Goal: Information Seeking & Learning: Learn about a topic

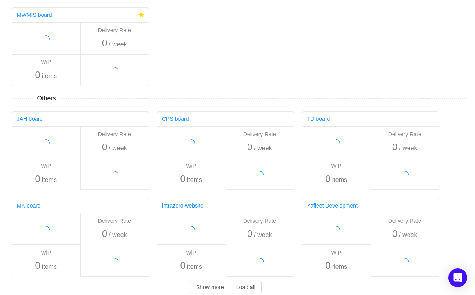
scroll to position [3, 0]
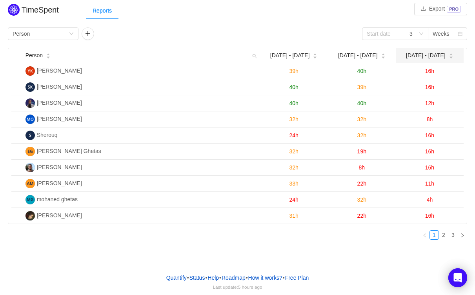
click at [435, 53] on span "[DATE] - [DATE]" at bounding box center [426, 55] width 40 height 8
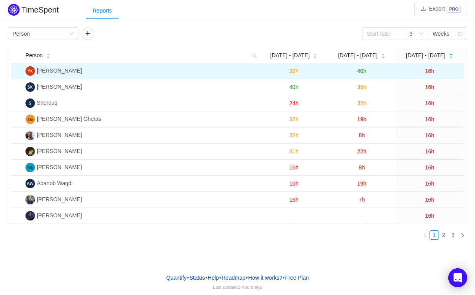
click at [63, 71] on span "[PERSON_NAME]" at bounding box center [59, 70] width 45 height 6
click at [353, 69] on td "40h" at bounding box center [362, 71] width 68 height 16
click at [428, 71] on span "16h" at bounding box center [429, 71] width 9 height 6
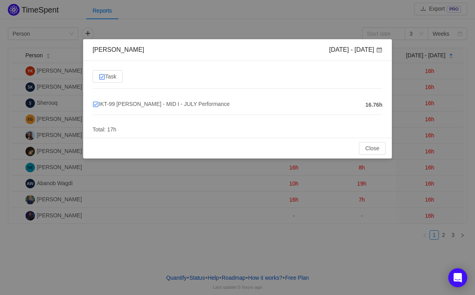
click at [428, 71] on div "Yussif Kahilo Aug 25 - 31 Task IKT-99 Yussif Kahilo - MID I - JULY Performance …" at bounding box center [237, 147] width 475 height 295
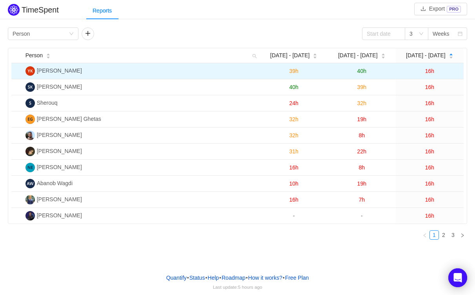
click at [430, 70] on span "16h" at bounding box center [429, 71] width 9 height 6
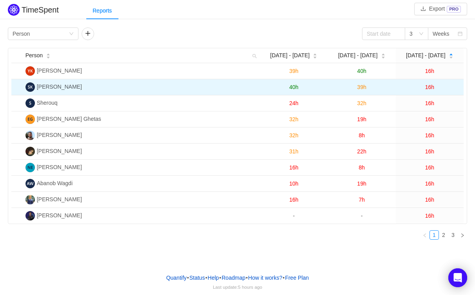
click at [430, 88] on span "16h" at bounding box center [429, 87] width 9 height 6
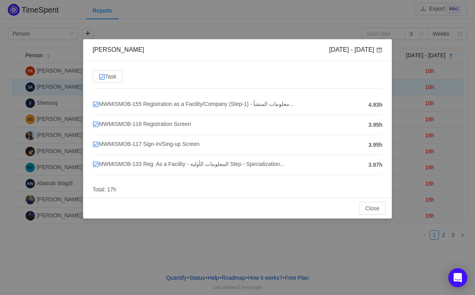
click at [430, 88] on div "Somaya Kamel Aug 25 - 31 Task MWMISMOB-155 Registration as a Facility/Company (…" at bounding box center [237, 147] width 475 height 295
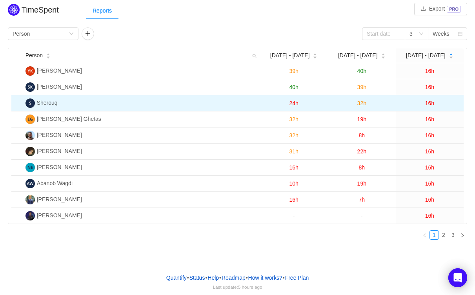
click at [432, 102] on span "16h" at bounding box center [429, 103] width 9 height 6
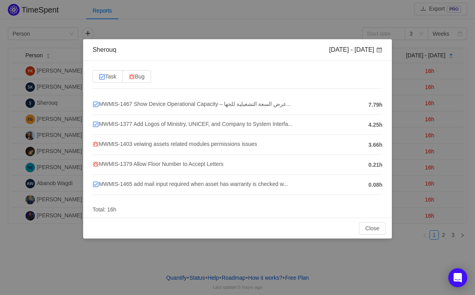
click at [432, 104] on div "Sherouq Aug 25 - 31 Task Bug MWMIS-1467 Show Device Operational Capacity – عرض …" at bounding box center [237, 147] width 475 height 295
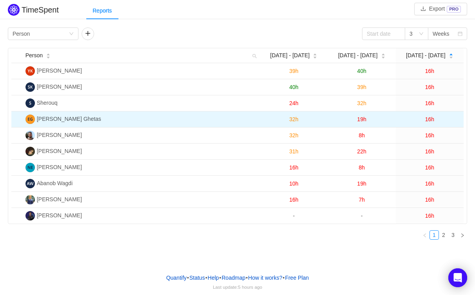
click at [432, 116] on span "16h" at bounding box center [429, 119] width 9 height 6
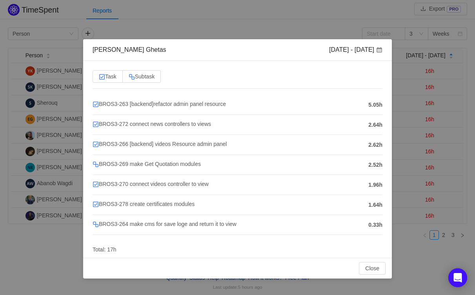
click at [401, 123] on div "Ehab Ghetas Aug 25 - 31 Task Subtask BROS3-263 [backend]refactor admin panel re…" at bounding box center [237, 147] width 475 height 295
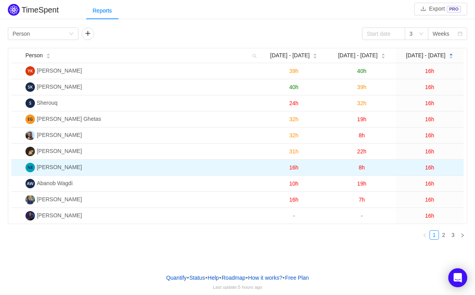
click at [432, 166] on span "16h" at bounding box center [429, 167] width 9 height 6
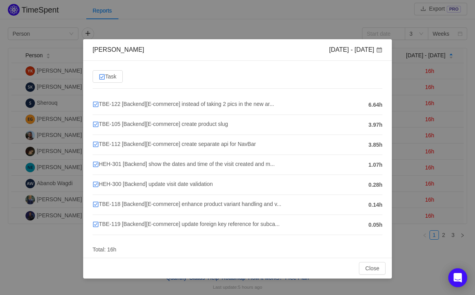
click at [416, 101] on div "Noor Eyad Aug 25 - 31 Task TBE-122 [Backend][E-commerce] instead of taking 2 pi…" at bounding box center [237, 147] width 475 height 295
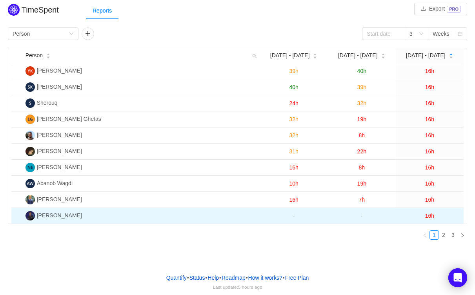
click at [429, 213] on span "16h" at bounding box center [429, 216] width 9 height 6
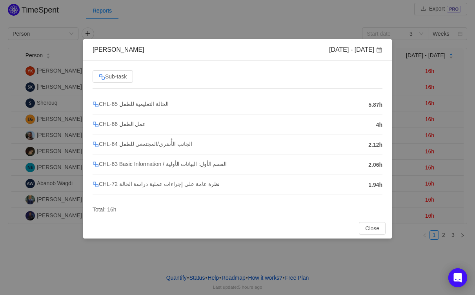
click at [401, 188] on div "Eyad Fawzy Aug 25 - 31 Sub-task CHL-65 الحالة التعليمية للطفل 5.87h CHL-66 عمل …" at bounding box center [237, 147] width 475 height 295
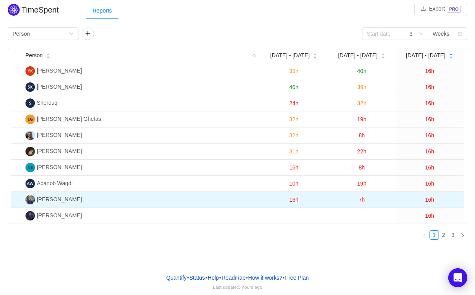
click at [429, 197] on span "16h" at bounding box center [429, 200] width 9 height 6
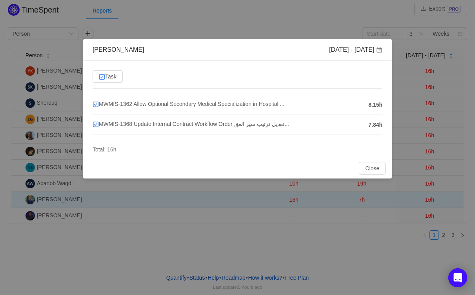
click at [429, 197] on div "Adham mahmoud Aug 25 - 31 Task MWMIS-1362 Allow Optional Secondary Medical Spec…" at bounding box center [237, 147] width 475 height 295
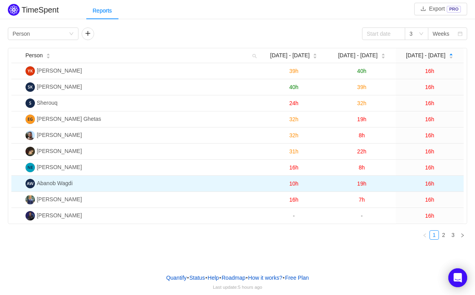
click at [432, 182] on span "16h" at bounding box center [429, 183] width 9 height 6
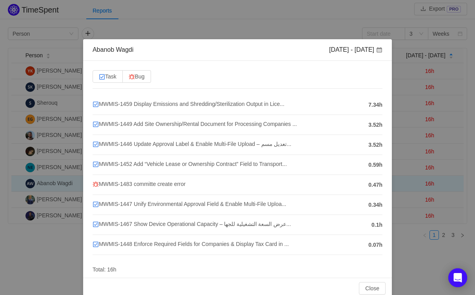
click at [432, 182] on div "Abanob Wagdi [DATE] - [DATE] Task Bug MWMIS-1459 Display Emissions and Shreddin…" at bounding box center [237, 147] width 475 height 295
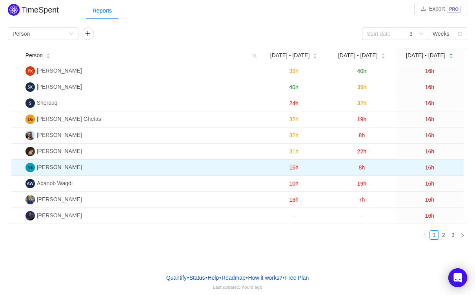
click at [431, 165] on span "16h" at bounding box center [429, 167] width 9 height 6
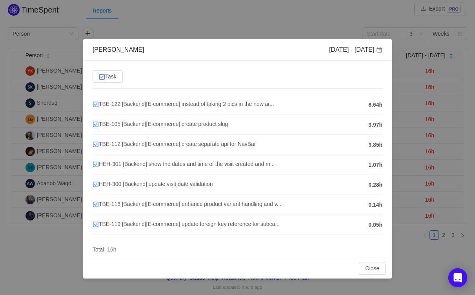
click at [425, 150] on div "Noor Eyad Aug 25 - 31 Task TBE-122 [Backend][E-commerce] instead of taking 2 pi…" at bounding box center [237, 147] width 475 height 295
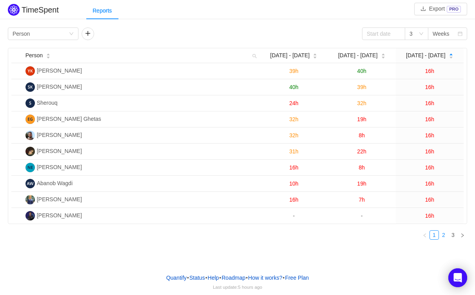
click at [439, 231] on link "2" at bounding box center [443, 235] width 9 height 9
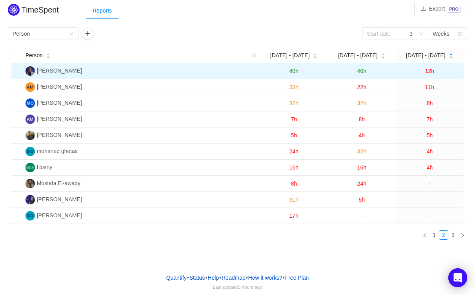
click at [428, 70] on span "12h" at bounding box center [429, 71] width 9 height 6
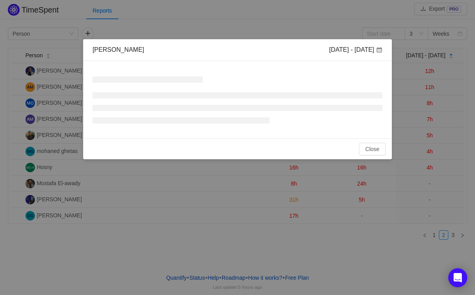
click at [435, 86] on div "Waad Gamal Aug 25 - 31 No Data Total: 0h Close OK" at bounding box center [237, 147] width 475 height 295
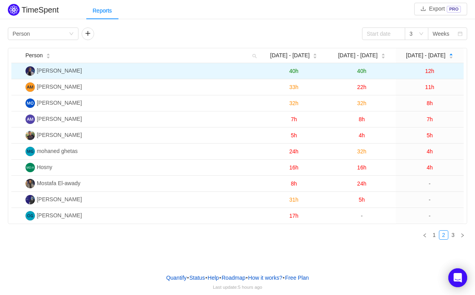
click at [429, 66] on td "12h" at bounding box center [430, 71] width 68 height 16
click at [429, 71] on span "12h" at bounding box center [429, 71] width 9 height 6
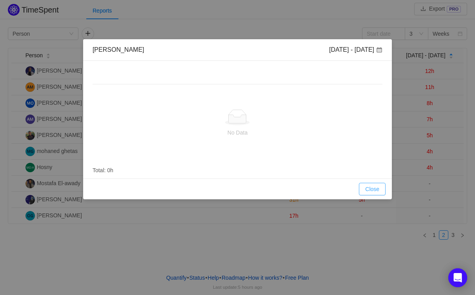
click at [371, 191] on button "Close" at bounding box center [372, 189] width 27 height 13
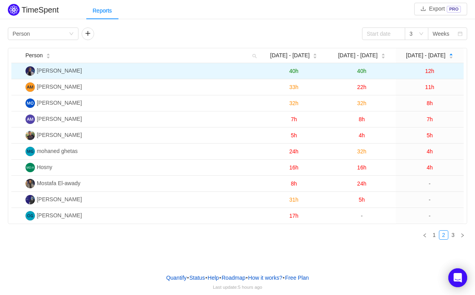
click at [430, 71] on span "12h" at bounding box center [429, 71] width 9 height 6
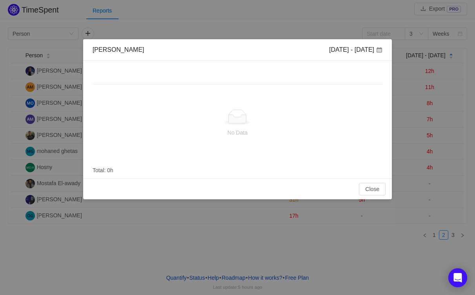
click at [64, 237] on div "Waad Gamal Aug 25 - 31 No Data Total: 0h Close OK" at bounding box center [237, 147] width 475 height 295
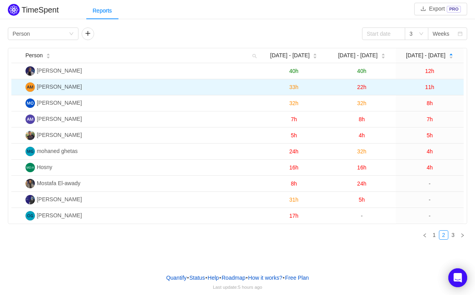
click at [430, 87] on span "11h" at bounding box center [429, 87] width 9 height 6
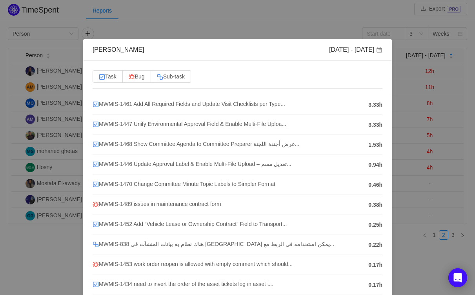
click at [422, 95] on div "Ahmed Maher Aug 25 - 31 Task Bug Sub-task MWMIS-1461 Add All Required Fields an…" at bounding box center [237, 147] width 475 height 295
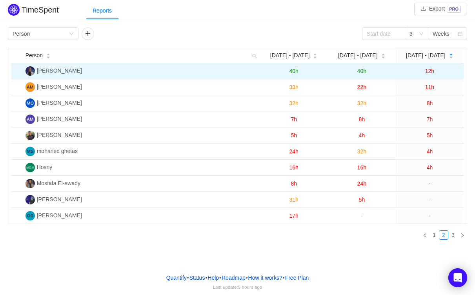
click at [432, 72] on span "12h" at bounding box center [429, 71] width 9 height 6
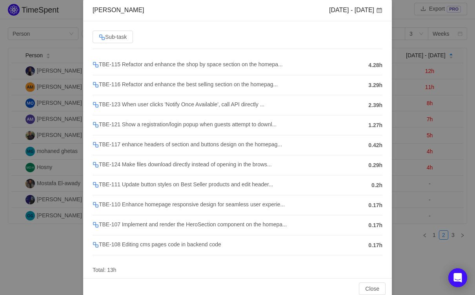
scroll to position [39, 0]
click at [427, 127] on div "Waad Gamal Aug 25 - 31 Sub-task TBE-115 Refactor and enhance the shop by space …" at bounding box center [237, 147] width 475 height 295
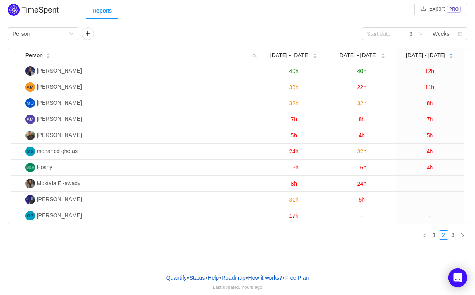
scroll to position [11, 0]
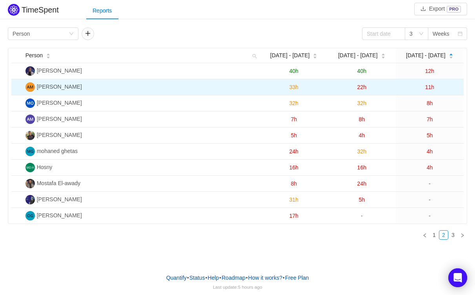
click at [430, 87] on span "11h" at bounding box center [429, 87] width 9 height 6
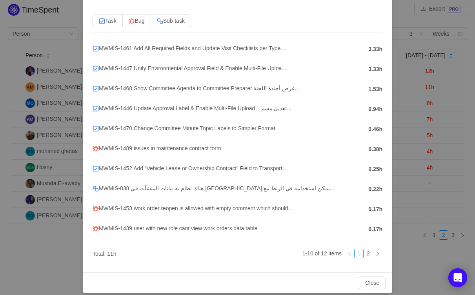
scroll to position [59, 0]
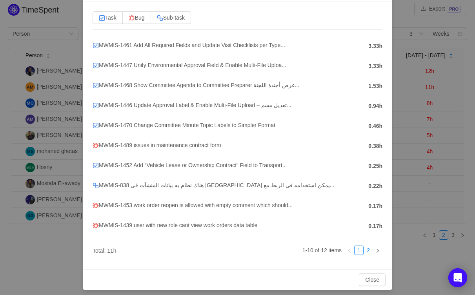
click at [369, 247] on link "2" at bounding box center [368, 250] width 9 height 9
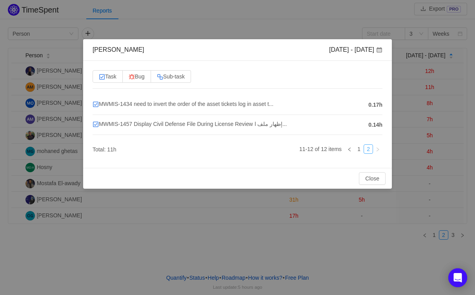
scroll to position [0, 0]
click at [422, 173] on div "Ahmed Maher Aug 25 - 31 Task Bug Sub-task MWMIS-1434 need to invert the order o…" at bounding box center [237, 147] width 475 height 295
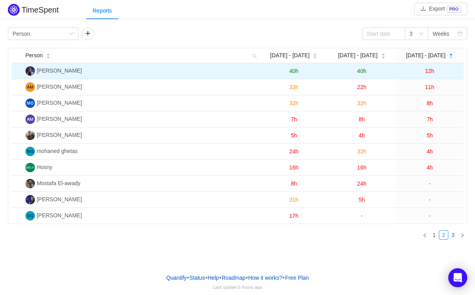
click at [430, 70] on span "12h" at bounding box center [429, 71] width 9 height 6
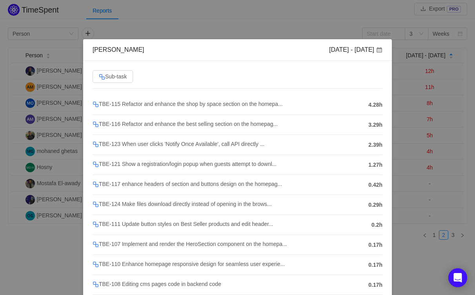
scroll to position [51, 0]
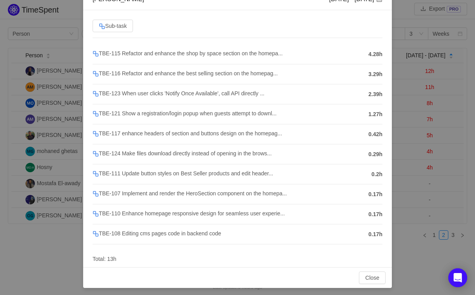
click at [419, 169] on div "Waad Gamal Aug 25 - 31 Sub-task TBE-115 Refactor and enhance the shop by space …" at bounding box center [237, 147] width 475 height 295
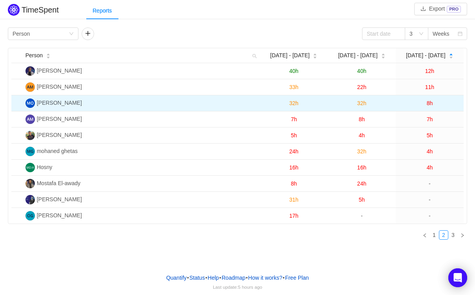
click at [430, 100] on span "8h" at bounding box center [430, 103] width 6 height 6
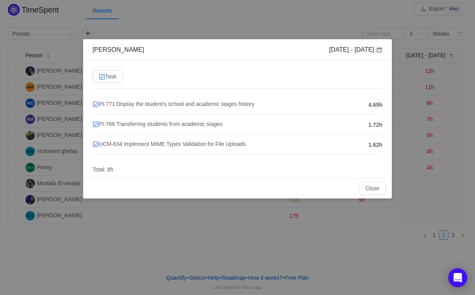
click at [434, 173] on div "may omar Aug 25 - 31 Task PI-771 Display the student's school and academic stag…" at bounding box center [237, 147] width 475 height 295
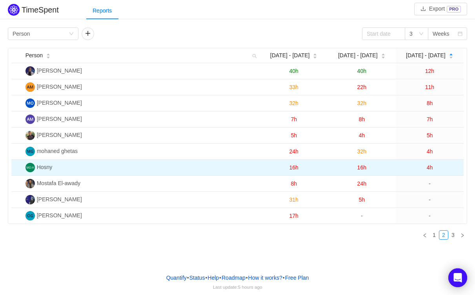
click at [427, 169] on td "4h" at bounding box center [430, 168] width 68 height 16
click at [427, 167] on span "4h" at bounding box center [430, 167] width 6 height 6
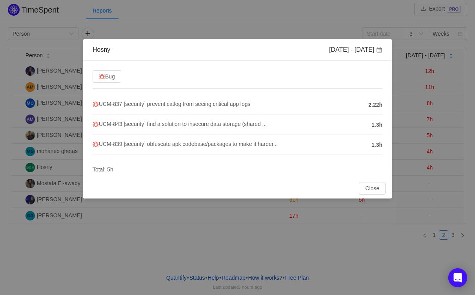
click at [427, 167] on div "Hosny Aug 25 - 31 Bug UCM-837 [security] prevent catlog from seeing critical ap…" at bounding box center [237, 147] width 475 height 295
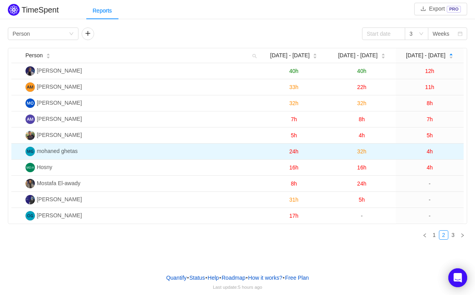
click at [429, 151] on span "4h" at bounding box center [430, 151] width 6 height 6
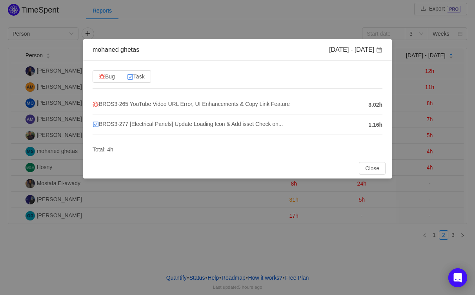
click at [417, 146] on div "mohaned ghetas Aug 25 - 31 Bug Task BROS3-265 YouTube Video URL Error, UI Enhan…" at bounding box center [237, 147] width 475 height 295
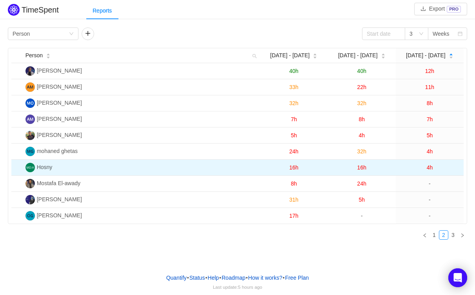
click at [429, 164] on span "4h" at bounding box center [430, 167] width 6 height 6
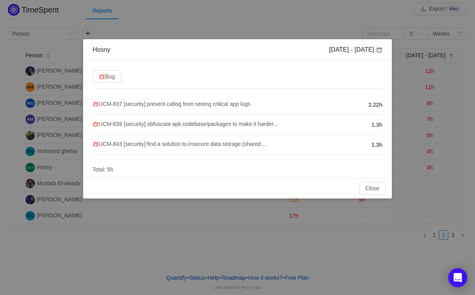
click at [429, 165] on div "Hosny Aug 25 - 31 Bug UCM-837 [security] prevent catlog from seeing critical ap…" at bounding box center [237, 147] width 475 height 295
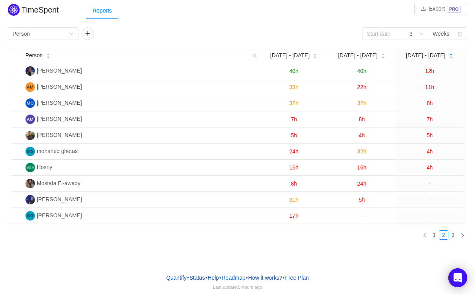
click at [429, 165] on span "4h" at bounding box center [430, 167] width 6 height 6
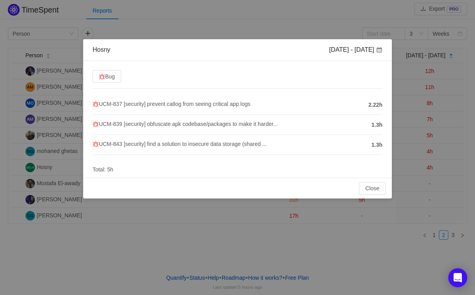
click at [429, 165] on div "Hosny Aug 25 - 31 Bug UCM-837 [security] prevent catlog from seeing critical ap…" at bounding box center [237, 147] width 475 height 295
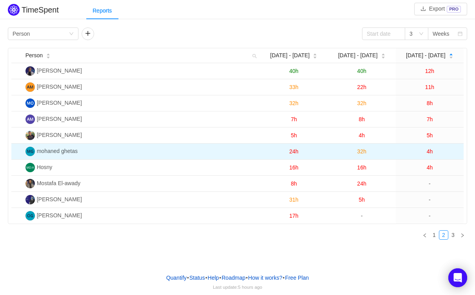
click at [430, 153] on td "4h" at bounding box center [430, 152] width 68 height 16
click at [430, 149] on span "4h" at bounding box center [430, 151] width 6 height 6
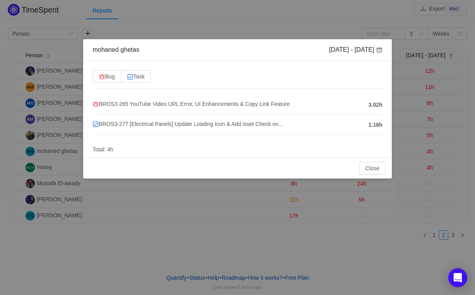
click at [419, 150] on div "mohaned ghetas Aug 25 - 31 Bug Task BROS3-265 YouTube Video URL Error, UI Enhan…" at bounding box center [237, 147] width 475 height 295
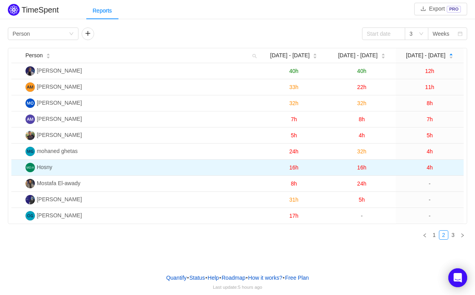
click at [430, 166] on span "4h" at bounding box center [430, 167] width 6 height 6
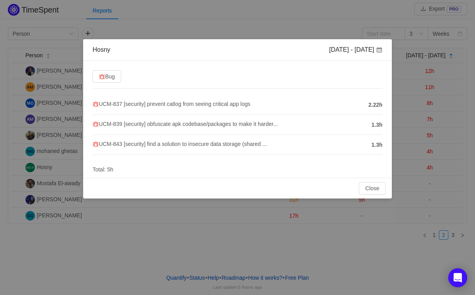
click at [117, 251] on div "Hosny Aug 25 - 31 Bug UCM-837 [security] prevent catlog from seeing critical ap…" at bounding box center [237, 147] width 475 height 295
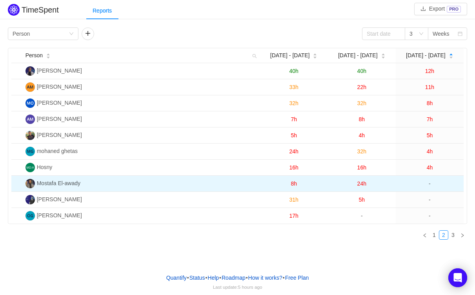
click at [359, 182] on span "24h" at bounding box center [361, 183] width 9 height 6
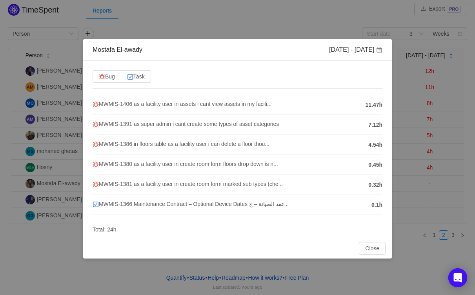
click at [444, 144] on div "Mostafa El-awady Aug 18 - 24 Bug Task MWMIS-1406 as a facility user in assets i…" at bounding box center [237, 147] width 475 height 295
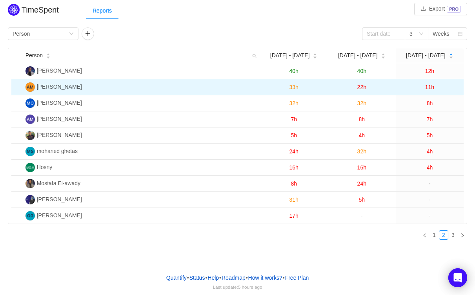
click at [432, 88] on span "11h" at bounding box center [429, 87] width 9 height 6
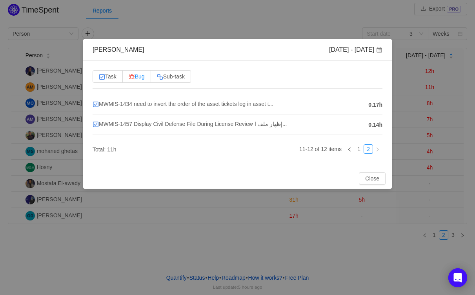
click at [139, 75] on span "Bug" at bounding box center [137, 76] width 16 height 6
click at [129, 78] on input "Bug" at bounding box center [129, 78] width 0 height 0
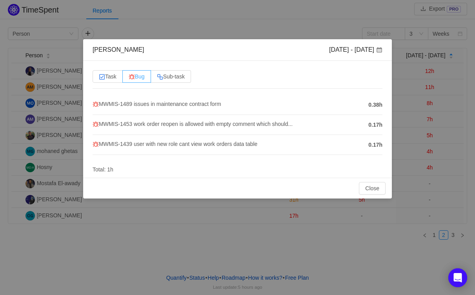
click at [139, 75] on span "Bug" at bounding box center [137, 76] width 16 height 6
click at [129, 78] on input "Bug" at bounding box center [129, 78] width 0 height 0
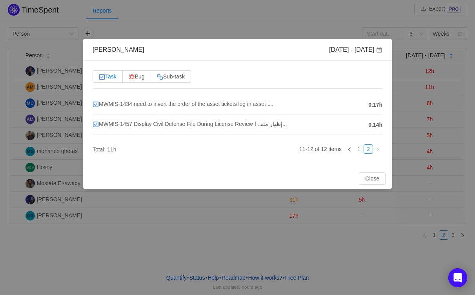
click at [93, 76] on label "Task" at bounding box center [108, 76] width 30 height 13
click at [99, 78] on input "Task" at bounding box center [99, 78] width 0 height 0
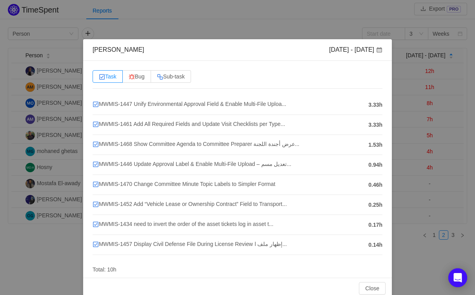
click at [398, 124] on div "Ahmed Maher Aug 25 - 31 Task Bug Sub-task MWMIS-1447 Unify Environmental Approv…" at bounding box center [237, 147] width 475 height 295
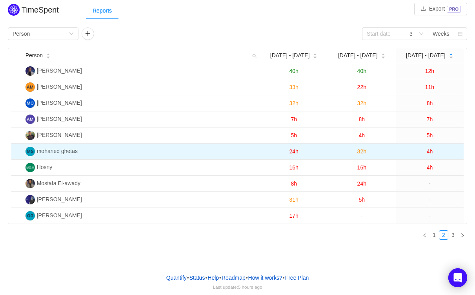
click at [432, 149] on span "4h" at bounding box center [430, 151] width 6 height 6
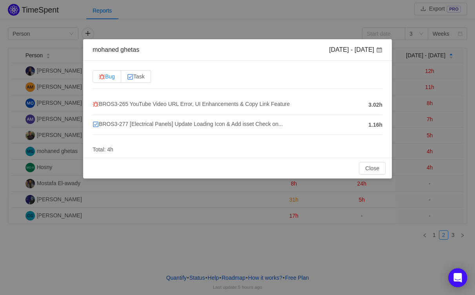
click at [117, 74] on label "Bug" at bounding box center [107, 76] width 29 height 13
click at [99, 78] on input "Bug" at bounding box center [99, 78] width 0 height 0
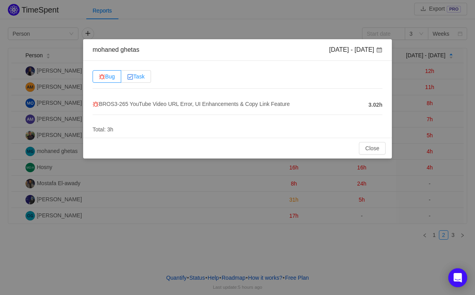
click at [136, 74] on span "Task" at bounding box center [136, 76] width 18 height 6
click at [127, 78] on input "Task" at bounding box center [127, 78] width 0 height 0
click at [92, 78] on div "Bug Task BROS3-277 [Electrical Panels] Update Loading Icon & Add isset Check on…" at bounding box center [237, 99] width 309 height 77
click at [99, 78] on img at bounding box center [102, 77] width 6 height 6
click at [99, 78] on input "Bug" at bounding box center [99, 78] width 0 height 0
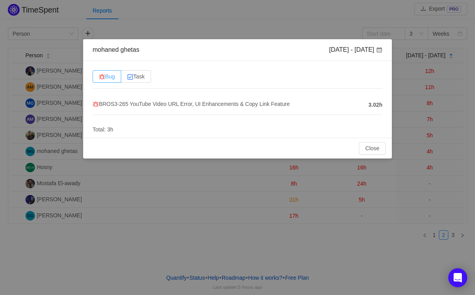
click at [103, 79] on img at bounding box center [102, 77] width 6 height 6
click at [99, 78] on input "Bug" at bounding box center [99, 78] width 0 height 0
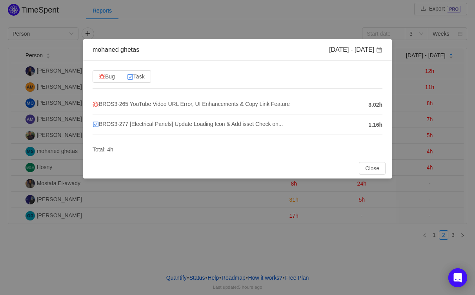
click at [410, 164] on div "mohaned ghetas Aug 25 - 31 Bug Task BROS3-265 YouTube Video URL Error, UI Enhan…" at bounding box center [237, 147] width 475 height 295
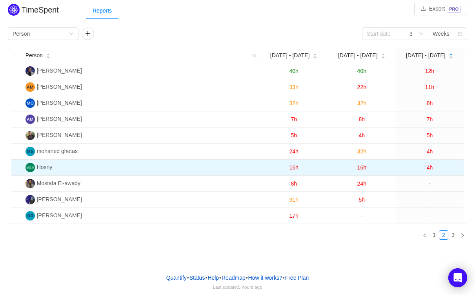
click at [432, 165] on span "4h" at bounding box center [430, 167] width 6 height 6
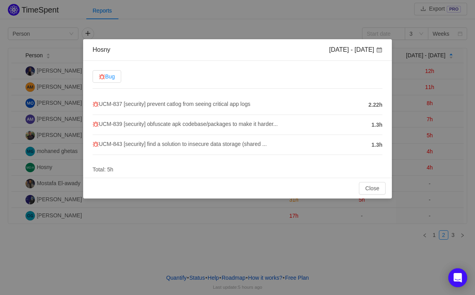
click at [105, 76] on span "Bug" at bounding box center [107, 76] width 16 height 6
click at [99, 78] on input "Bug" at bounding box center [99, 78] width 0 height 0
click at [105, 76] on span "Bug" at bounding box center [107, 76] width 16 height 6
click at [99, 78] on input "Bug" at bounding box center [99, 78] width 0 height 0
click at [325, 249] on div "Hosny Aug 25 - 31 Bug UCM-837 [security] prevent catlog from seeing critical ap…" at bounding box center [237, 147] width 475 height 295
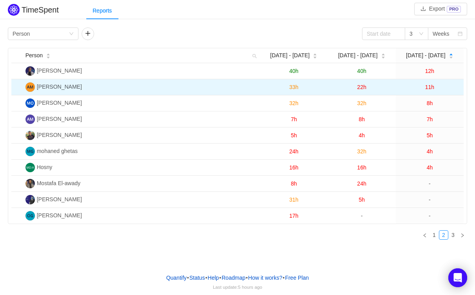
click at [429, 87] on span "11h" at bounding box center [429, 87] width 9 height 6
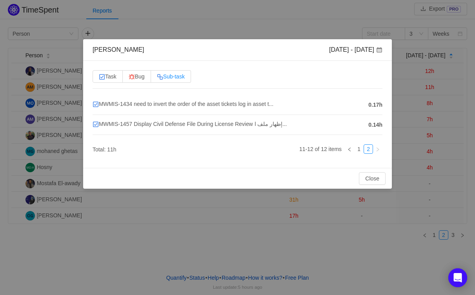
click at [168, 81] on label "Sub-task" at bounding box center [171, 76] width 40 height 13
click at [157, 78] on input "Sub-task" at bounding box center [157, 78] width 0 height 0
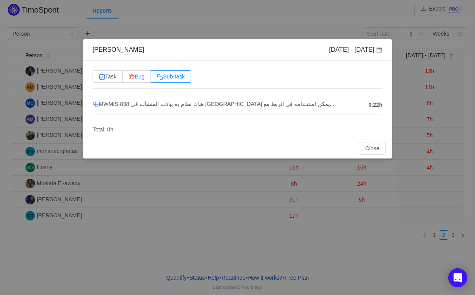
click at [138, 78] on span "Bug" at bounding box center [137, 76] width 16 height 6
click at [129, 78] on input "Bug" at bounding box center [129, 78] width 0 height 0
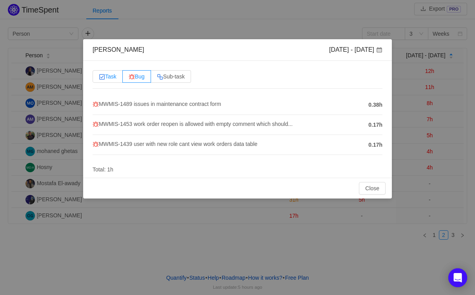
click at [114, 78] on span "Task" at bounding box center [108, 76] width 18 height 6
click at [99, 78] on input "Task" at bounding box center [99, 78] width 0 height 0
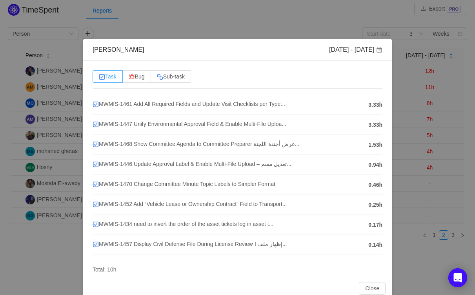
click at [112, 77] on span "Task" at bounding box center [108, 76] width 18 height 6
click at [99, 78] on input "Task" at bounding box center [99, 78] width 0 height 0
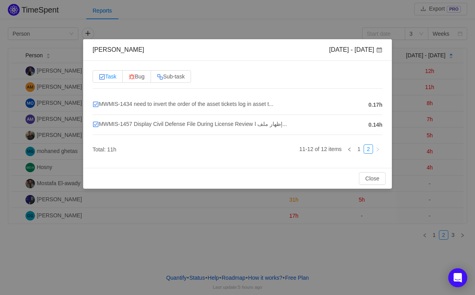
click at [113, 78] on span "Task" at bounding box center [108, 76] width 18 height 6
click at [99, 78] on input "Task" at bounding box center [99, 78] width 0 height 0
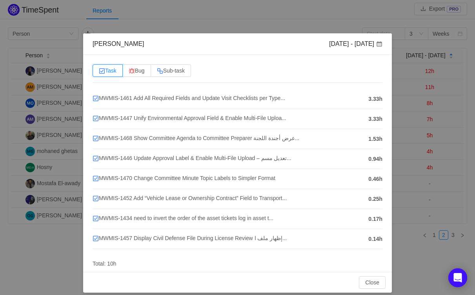
scroll to position [3, 0]
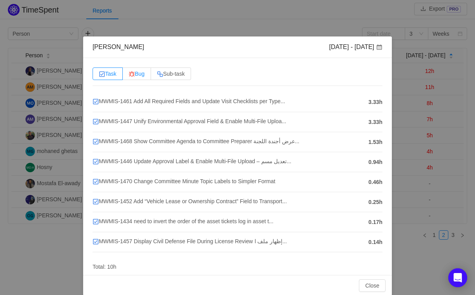
click at [142, 73] on span "Bug" at bounding box center [137, 74] width 16 height 6
click at [129, 76] on input "Bug" at bounding box center [129, 76] width 0 height 0
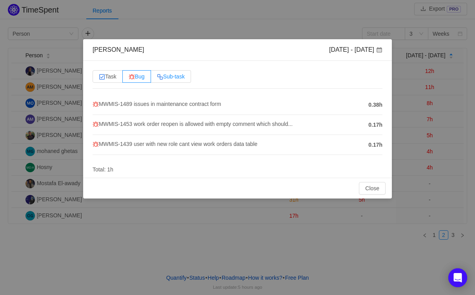
click at [163, 74] on img at bounding box center [160, 77] width 6 height 6
click at [157, 78] on input "Sub-task" at bounding box center [157, 78] width 0 height 0
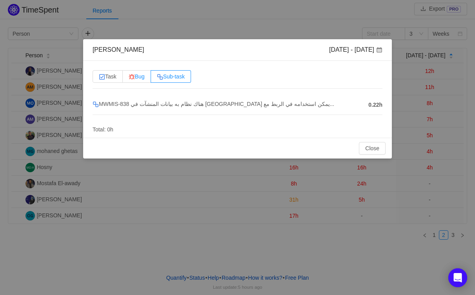
click at [130, 78] on img at bounding box center [132, 77] width 6 height 6
click at [129, 78] on input "Bug" at bounding box center [129, 78] width 0 height 0
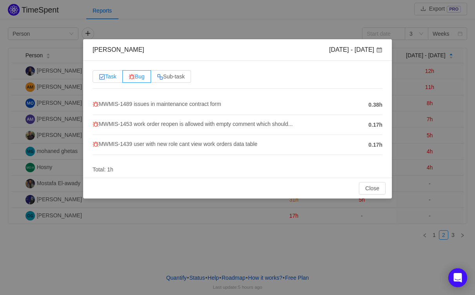
click at [102, 77] on img at bounding box center [102, 77] width 6 height 6
click at [99, 78] on input "Task" at bounding box center [99, 78] width 0 height 0
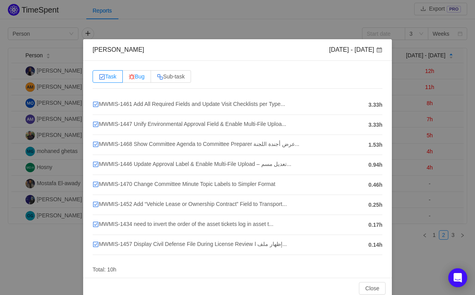
click at [138, 73] on span "Bug" at bounding box center [137, 76] width 16 height 6
click at [129, 78] on input "Bug" at bounding box center [129, 78] width 0 height 0
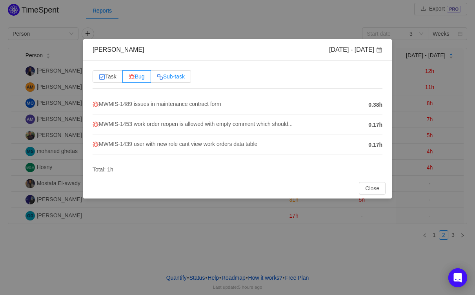
click at [169, 73] on span "Sub-task" at bounding box center [171, 76] width 28 height 6
click at [157, 78] on input "Sub-task" at bounding box center [157, 78] width 0 height 0
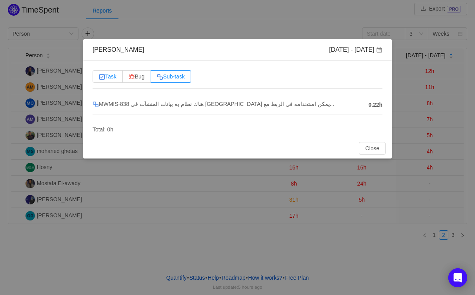
click at [104, 74] on img at bounding box center [102, 77] width 6 height 6
click at [99, 78] on input "Task" at bounding box center [99, 78] width 0 height 0
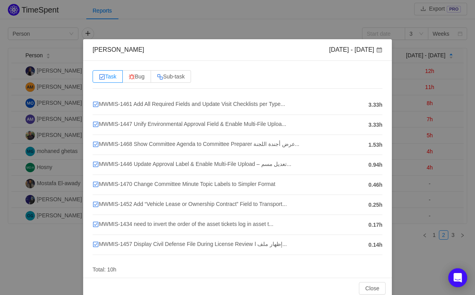
click at [93, 25] on div "Ahmed Maher Aug 25 - 31 Task Bug Sub-task MWMIS-1461 Add All Required Fields an…" at bounding box center [237, 147] width 475 height 295
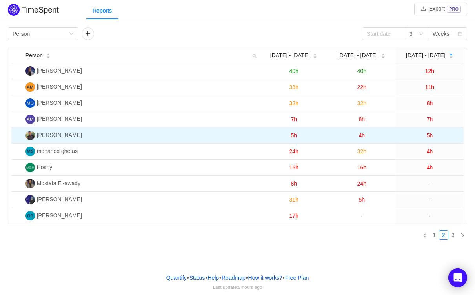
click at [428, 133] on span "5h" at bounding box center [430, 135] width 6 height 6
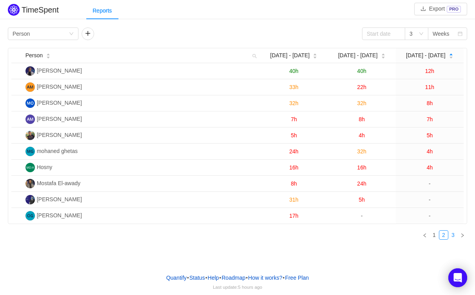
click at [457, 231] on link "3" at bounding box center [453, 235] width 9 height 9
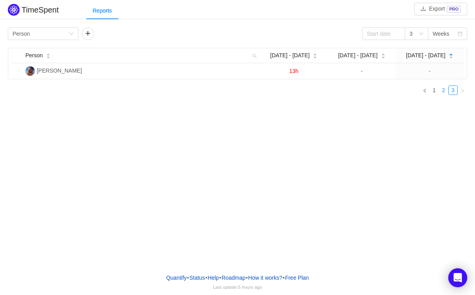
click at [441, 86] on link "2" at bounding box center [443, 90] width 9 height 9
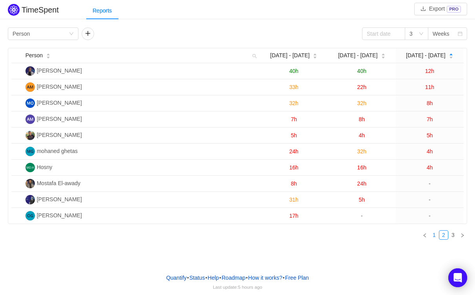
click at [437, 232] on link "1" at bounding box center [434, 235] width 9 height 9
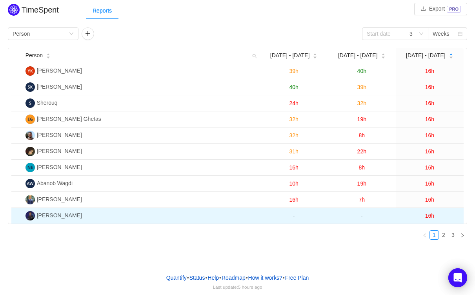
click at [429, 213] on span "16h" at bounding box center [429, 216] width 9 height 6
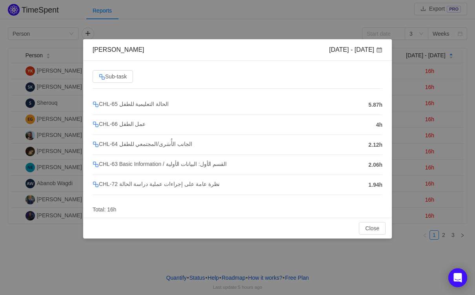
click at [82, 252] on div "Eyad Fawzy Aug 25 - 31 Sub-task CHL-65 الحالة التعليمية للطفل 5.87h CHL-66 عمل …" at bounding box center [237, 147] width 475 height 295
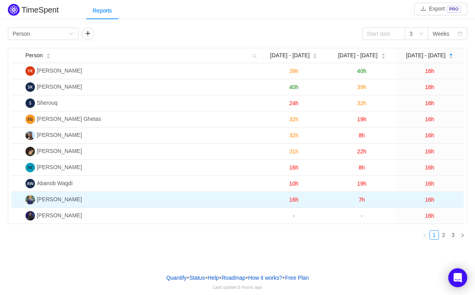
click at [427, 197] on span "16h" at bounding box center [429, 200] width 9 height 6
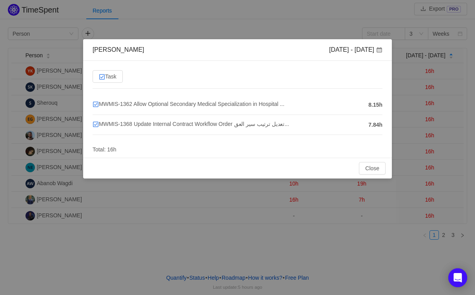
click at [177, 219] on div "Adham mahmoud Aug 25 - 31 Task MWMIS-1362 Allow Optional Secondary Medical Spec…" at bounding box center [237, 147] width 475 height 295
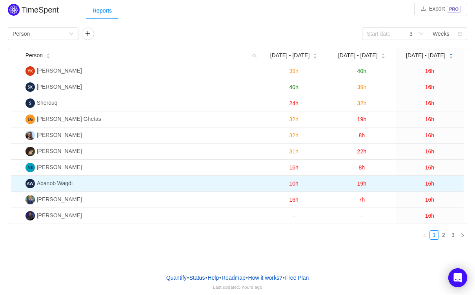
click at [433, 180] on span "16h" at bounding box center [429, 183] width 9 height 6
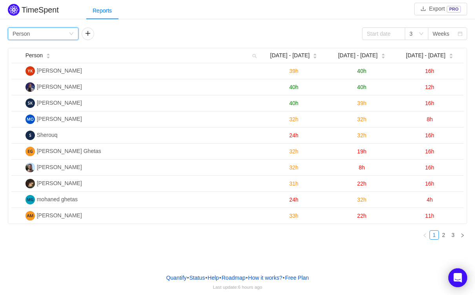
click at [22, 31] on div "Person" at bounding box center [21, 34] width 17 height 12
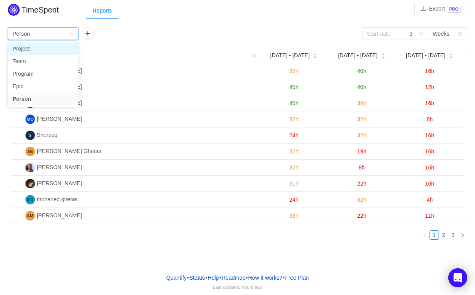
click at [25, 47] on li "Project" at bounding box center [43, 48] width 71 height 13
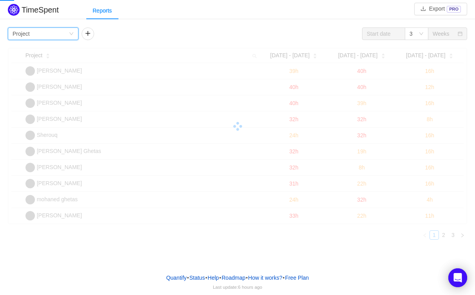
click at [25, 47] on div "Group by Project 3 Weeks Project Aug [DATE] - [DATE] - [DATE] - 31 [PERSON_NAME…" at bounding box center [237, 136] width 459 height 219
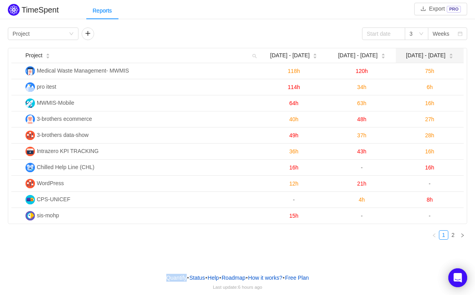
click at [449, 54] on icon "icon: caret-up" at bounding box center [451, 55] width 4 height 4
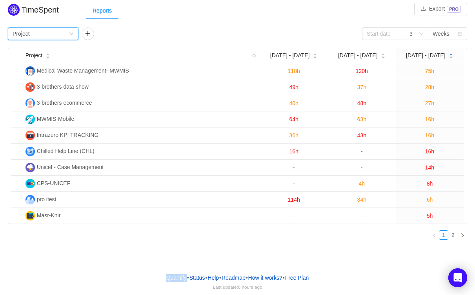
click at [27, 36] on div "Project" at bounding box center [21, 34] width 17 height 12
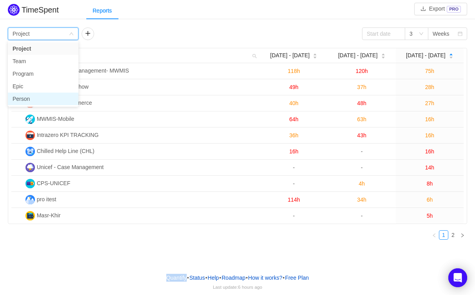
click at [39, 98] on li "Person" at bounding box center [43, 99] width 71 height 13
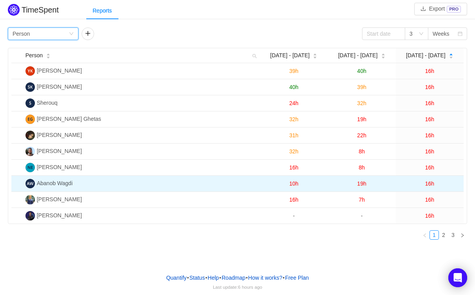
click at [430, 181] on span "16h" at bounding box center [429, 183] width 9 height 6
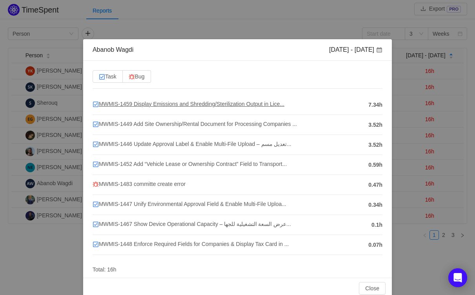
click at [177, 104] on span "MWMIS-1459 Display Emissions and Shredding/Sterilization Output in Lice..." at bounding box center [189, 104] width 192 height 6
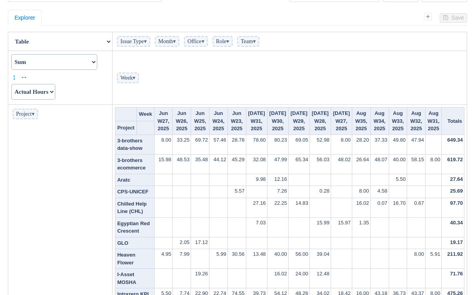
scroll to position [43, 0]
click at [454, 125] on th "Totals" at bounding box center [453, 120] width 23 height 27
click at [456, 122] on th "Totals" at bounding box center [453, 120] width 23 height 27
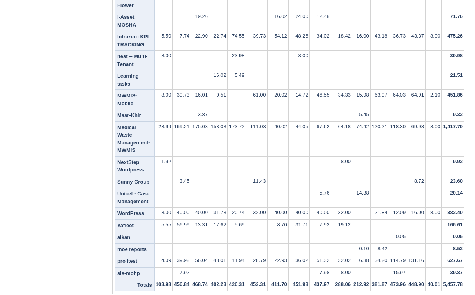
scroll to position [299, 0]
